Goal: Information Seeking & Learning: Learn about a topic

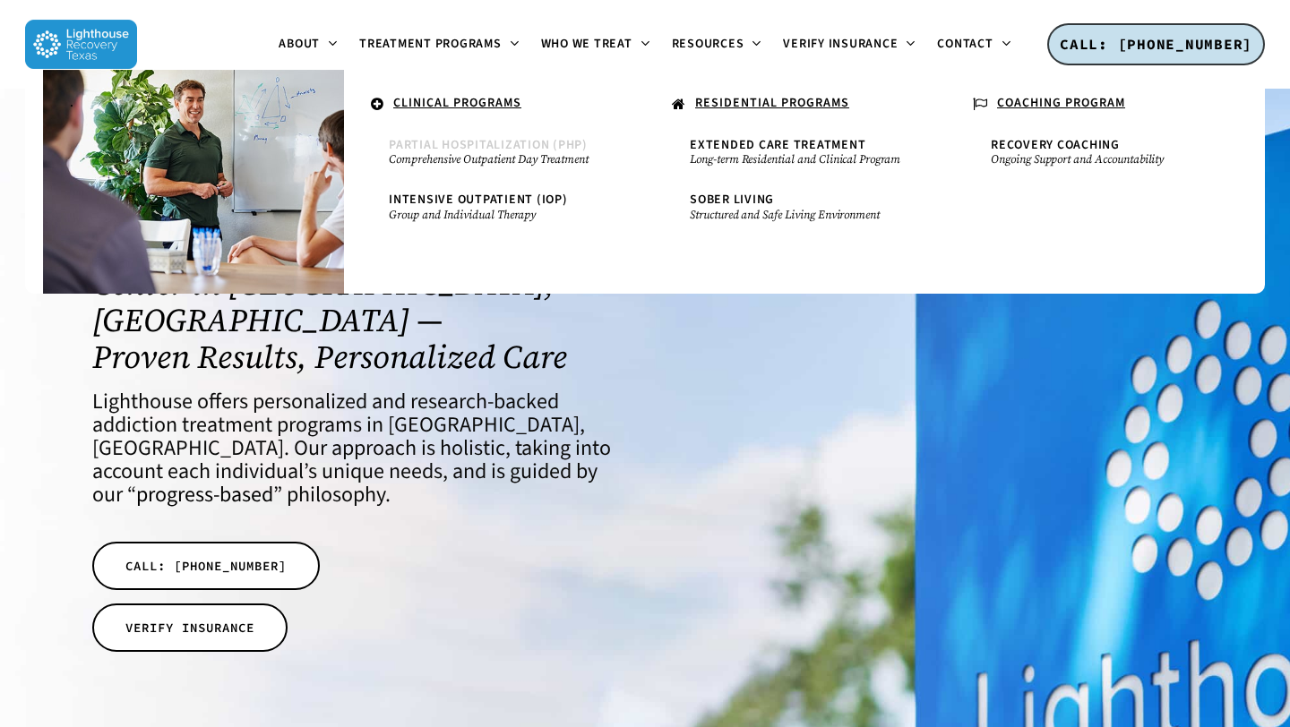
click at [443, 147] on span "Partial Hospitalization (PHP)" at bounding box center [488, 145] width 199 height 18
click at [436, 194] on span "Intensive Outpatient (IOP)" at bounding box center [478, 200] width 179 height 18
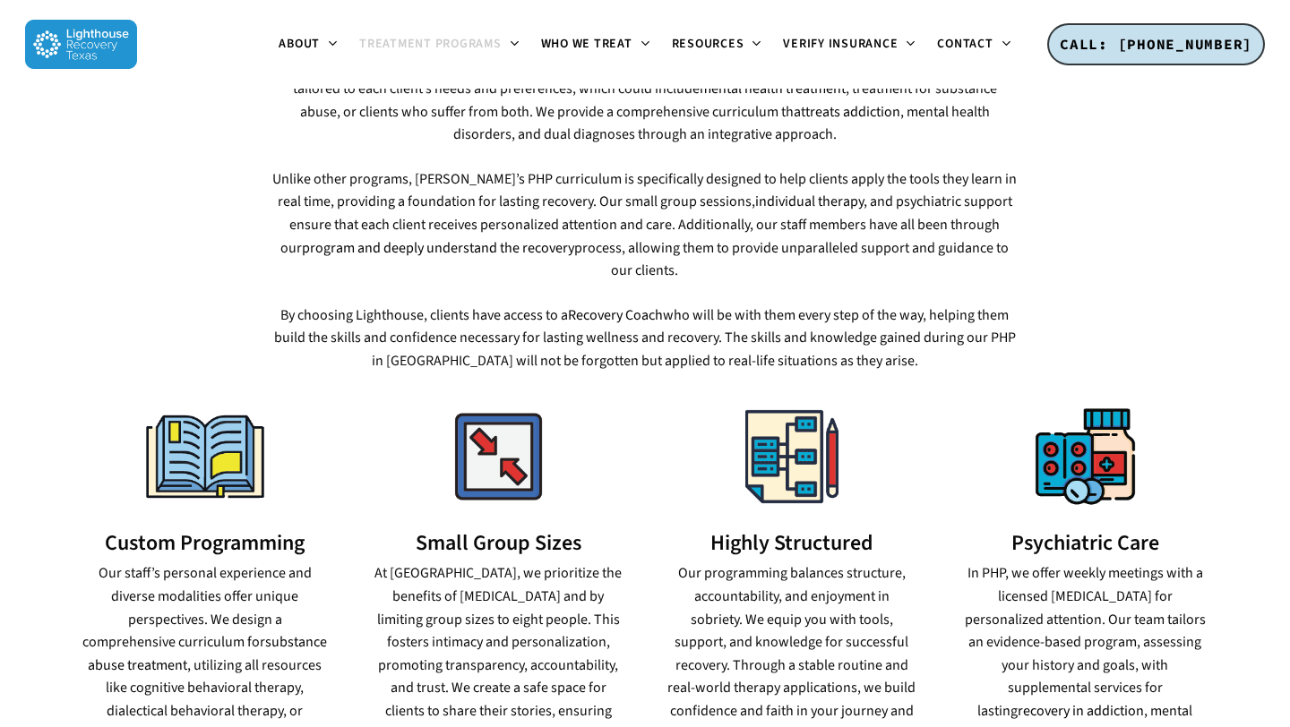
scroll to position [1001, 0]
click at [180, 531] on h3 "Custom Programming" at bounding box center [205, 542] width 249 height 23
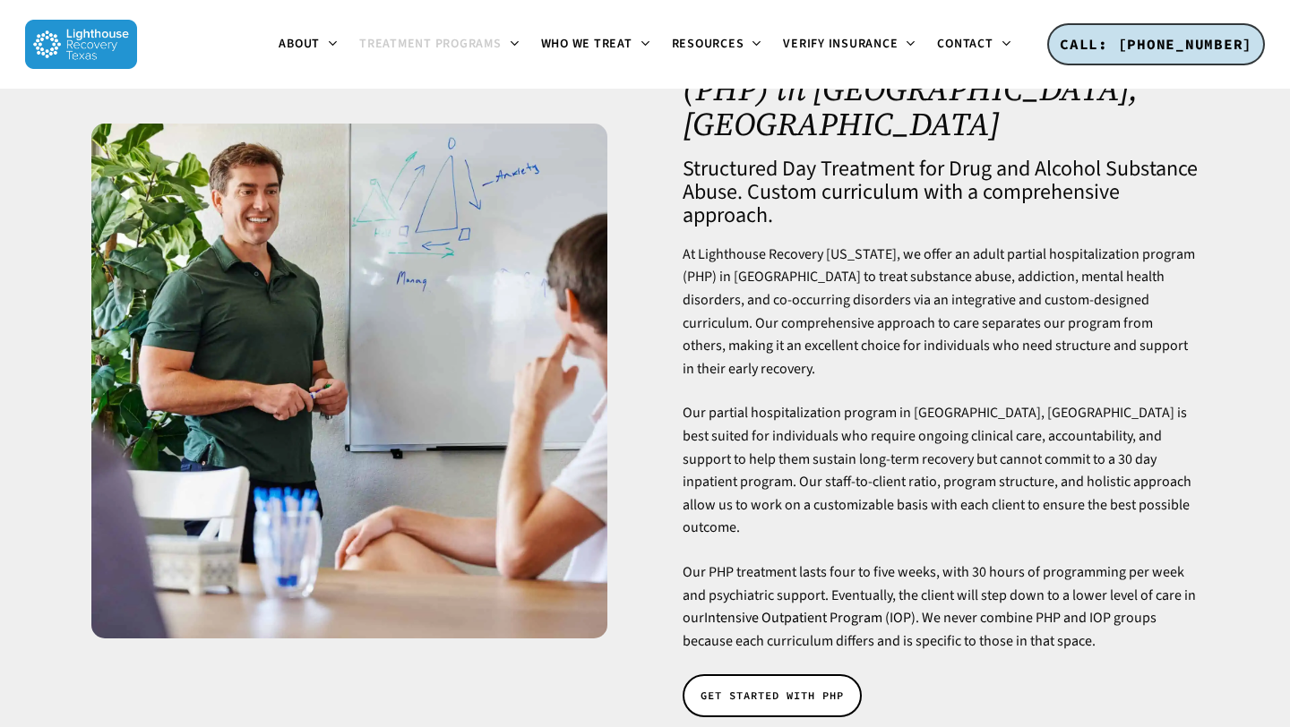
scroll to position [0, 0]
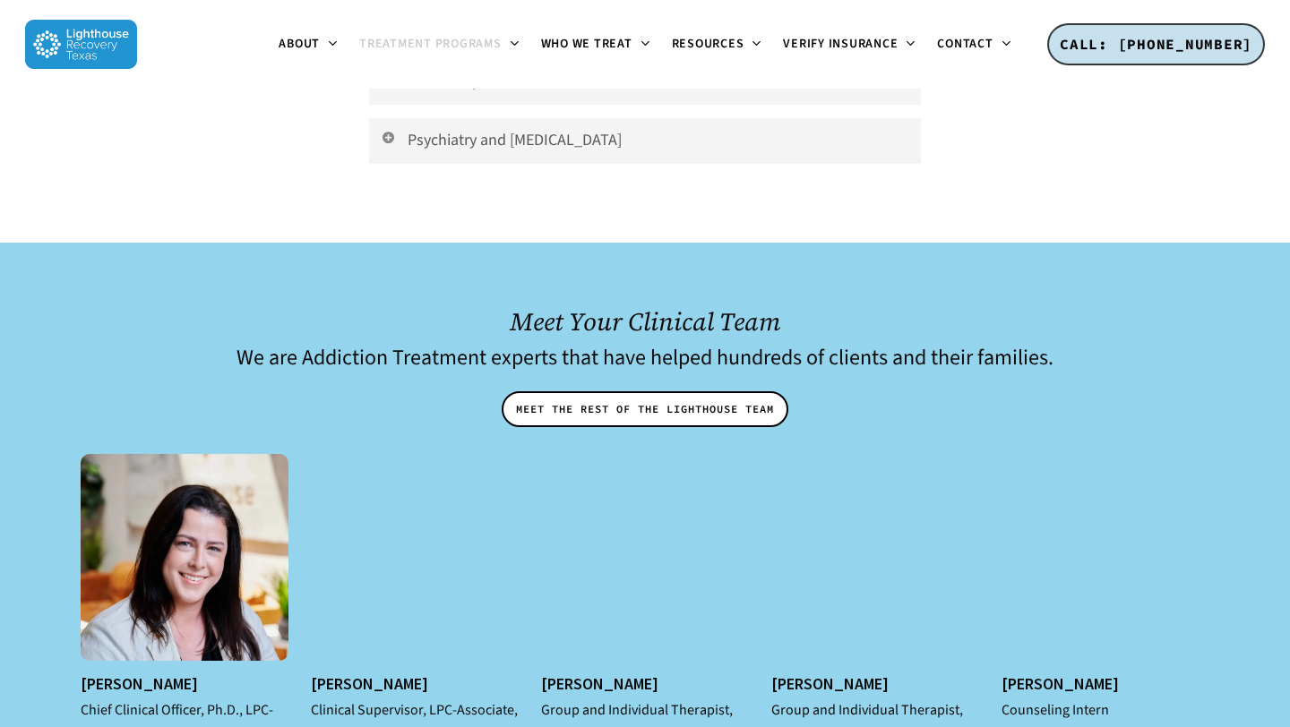
scroll to position [6795, 0]
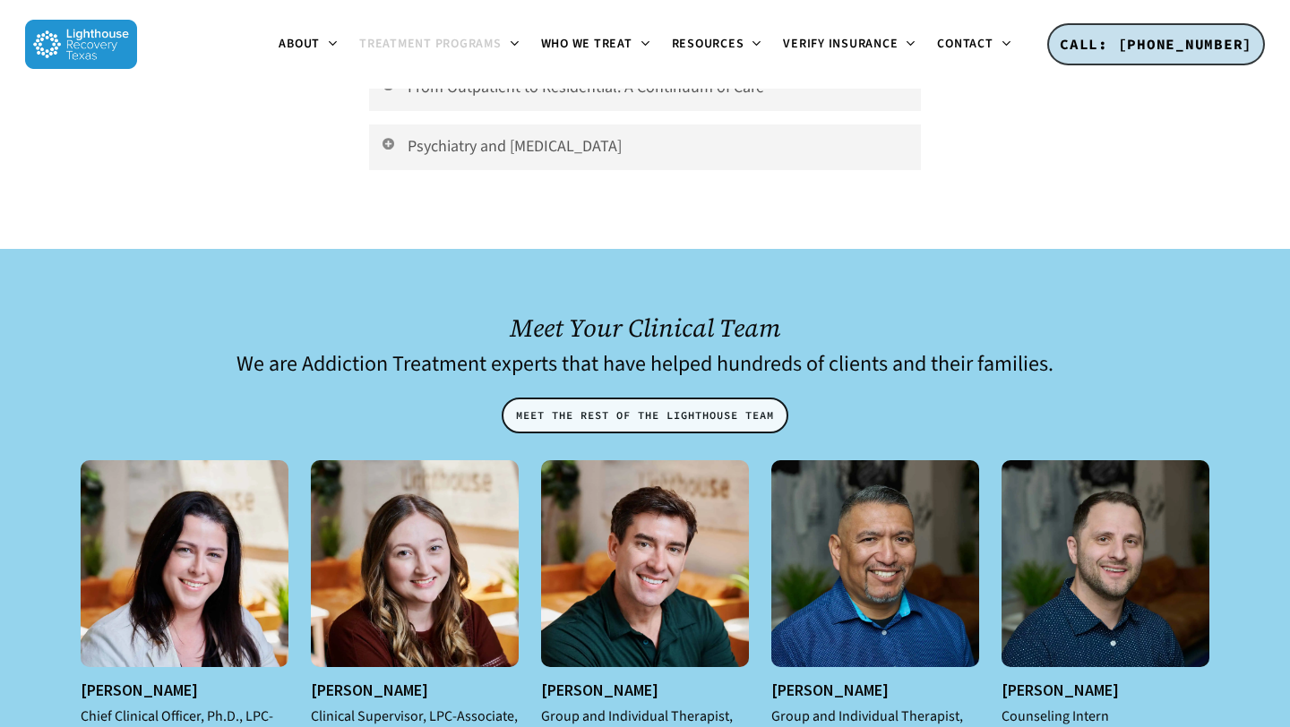
click at [651, 407] on span "MEET THE REST OF THE LIGHTHOUSE TEAM" at bounding box center [645, 416] width 258 height 18
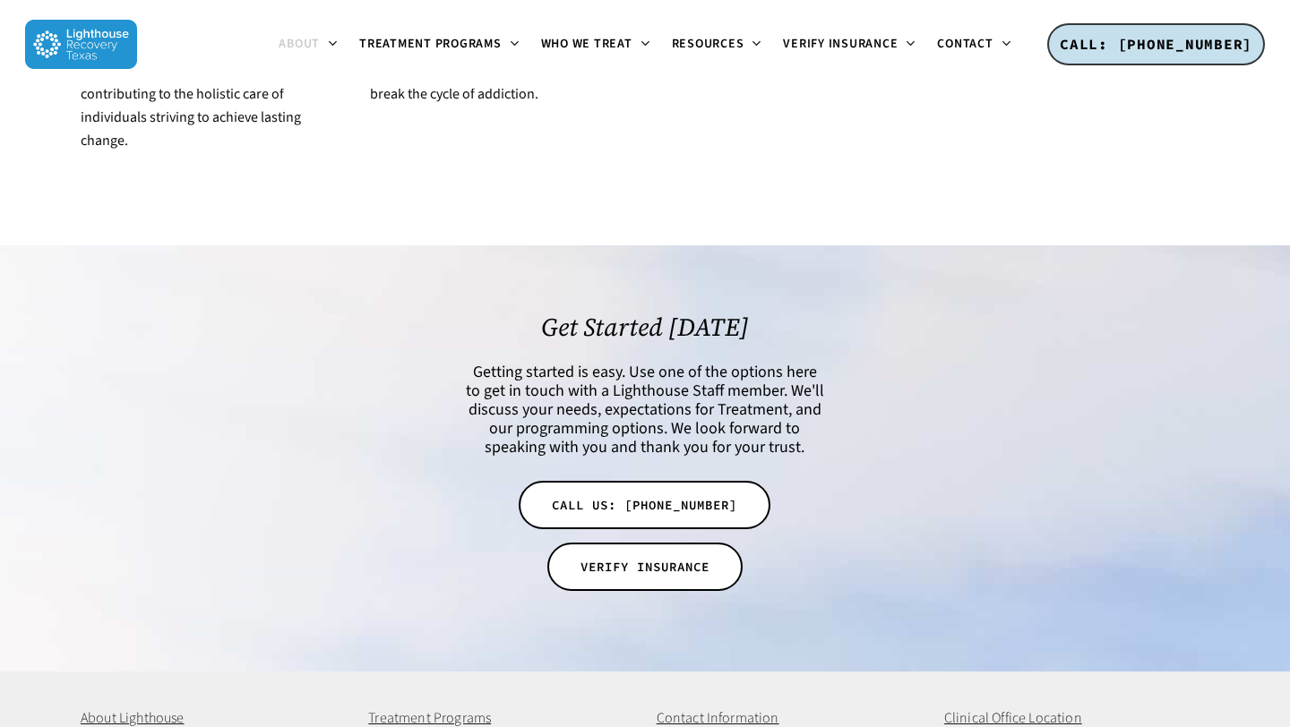
scroll to position [3675, 0]
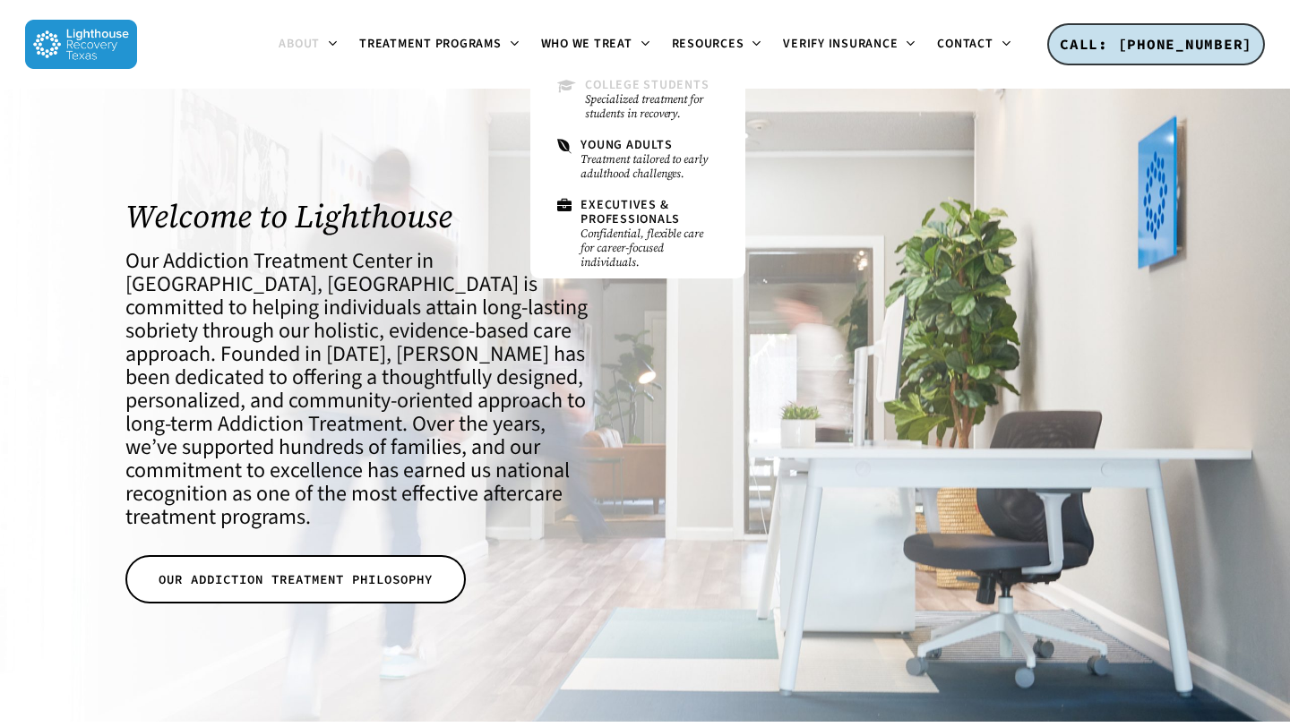
click at [623, 99] on small "Specialized treatment for students in recovery." at bounding box center [651, 106] width 133 height 29
